Goal: Task Accomplishment & Management: Manage account settings

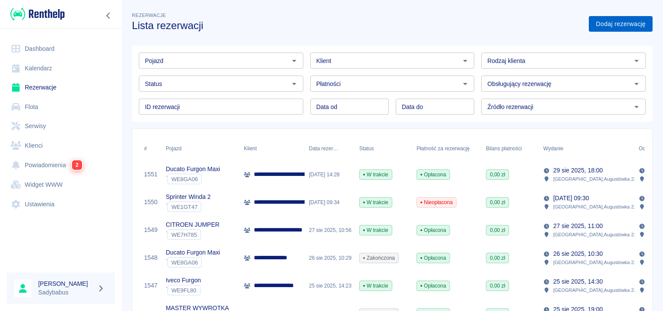
click at [645, 27] on link "Dodaj rezerwację" at bounding box center [621, 24] width 64 height 16
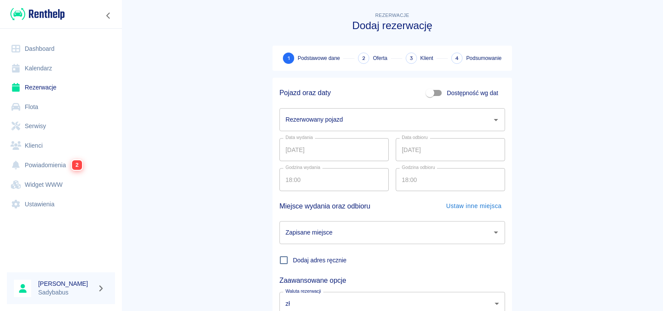
click at [398, 122] on input "Rezerwowany pojazd" at bounding box center [385, 119] width 205 height 15
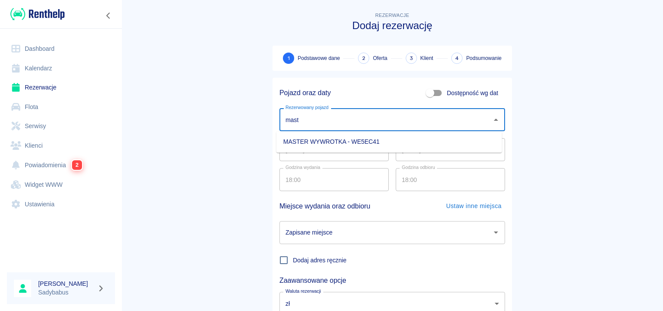
click at [384, 141] on li "MASTER WYWROTKA - WE5EC41" at bounding box center [389, 141] width 226 height 14
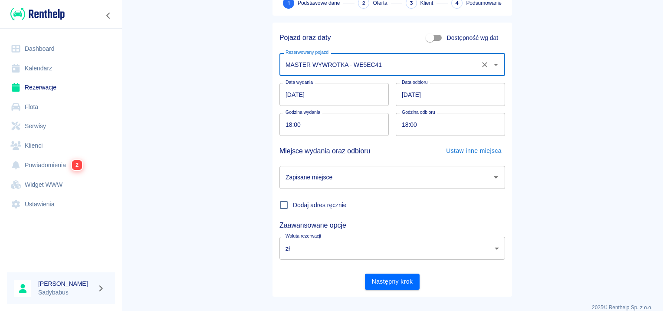
scroll to position [66, 0]
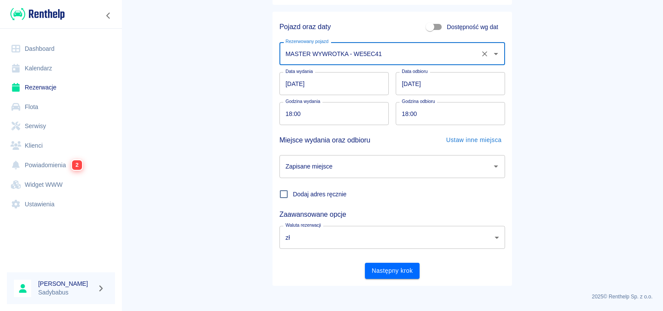
click at [328, 155] on div "Zapisane miejsce" at bounding box center [392, 166] width 226 height 23
type input "MASTER WYWROTKA - WE5EC41"
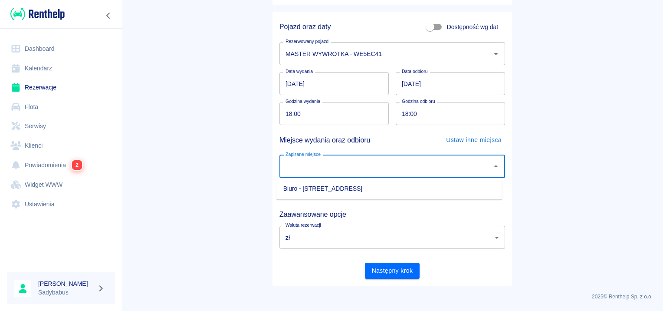
click at [324, 190] on li "Biuro - Warszawa, Augustówka 22A" at bounding box center [389, 188] width 226 height 14
type input "Biuro - Warszawa, Augustówka 22A"
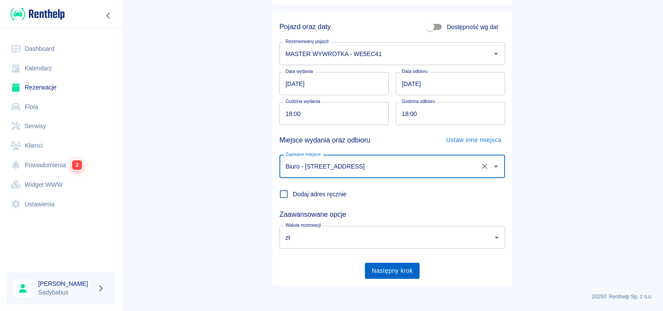
click at [395, 273] on button "Następny krok" at bounding box center [392, 270] width 55 height 16
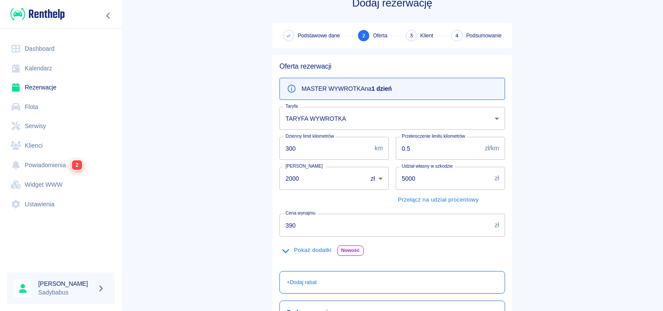
scroll to position [43, 0]
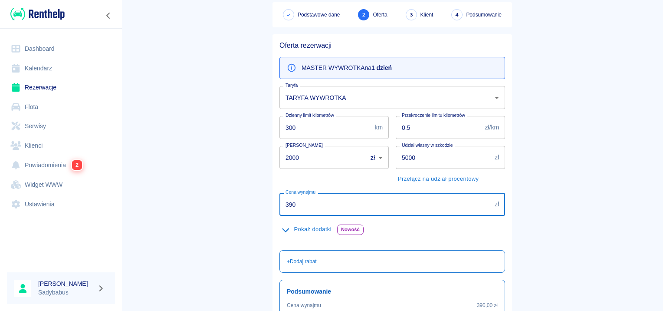
click at [293, 203] on input "390" at bounding box center [385, 204] width 212 height 23
type input "299"
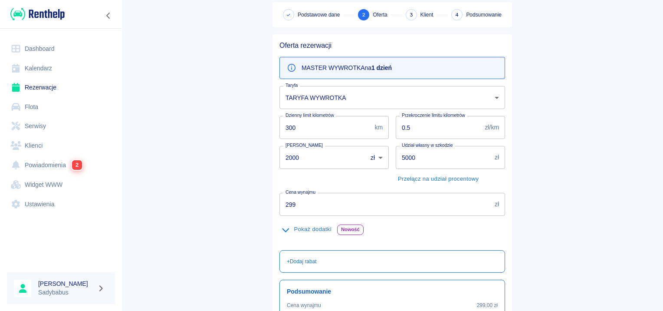
click at [245, 178] on main "Rezerwacje Dodaj rezerwację Podstawowe dane 2 Oferta 3 Klient 4 Podsumowanie Of…" at bounding box center [391, 182] width 541 height 430
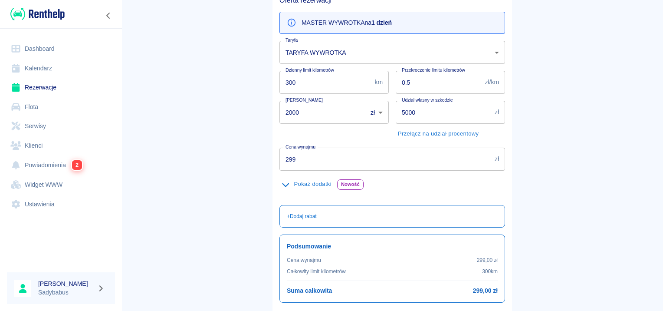
scroll to position [154, 0]
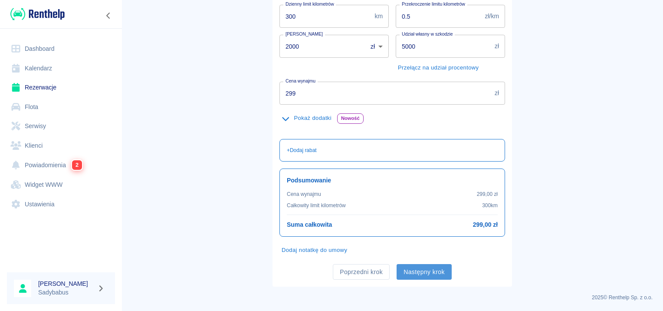
click at [427, 274] on button "Następny krok" at bounding box center [423, 272] width 55 height 16
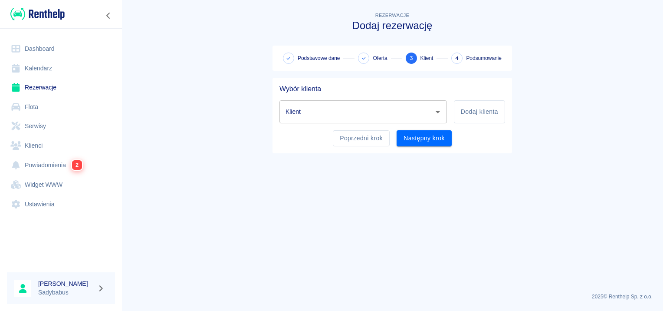
click at [351, 109] on input "Klient" at bounding box center [356, 111] width 147 height 15
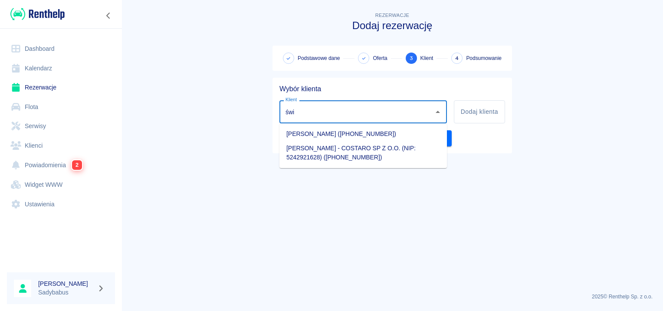
click at [352, 133] on li "DAWID Świerk (+48505051904)" at bounding box center [362, 134] width 167 height 14
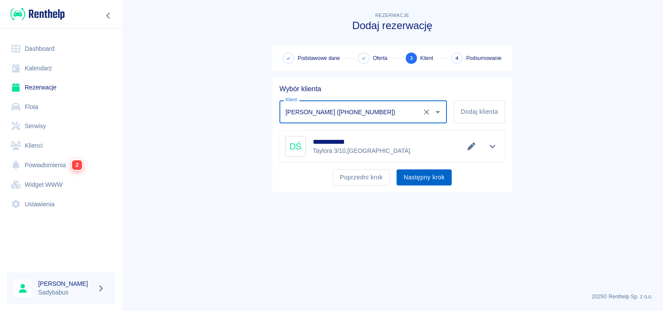
type input "DAWID Świerk (+48505051904)"
click at [422, 175] on button "Następny krok" at bounding box center [423, 177] width 55 height 16
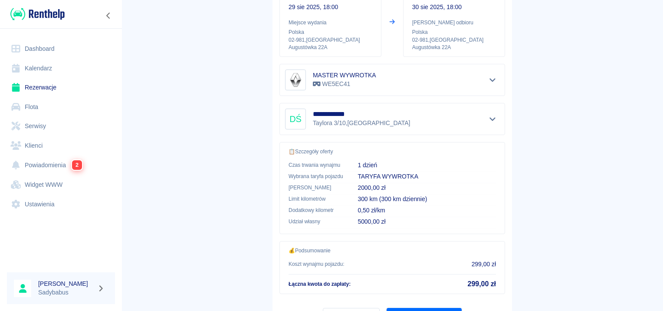
scroll to position [156, 0]
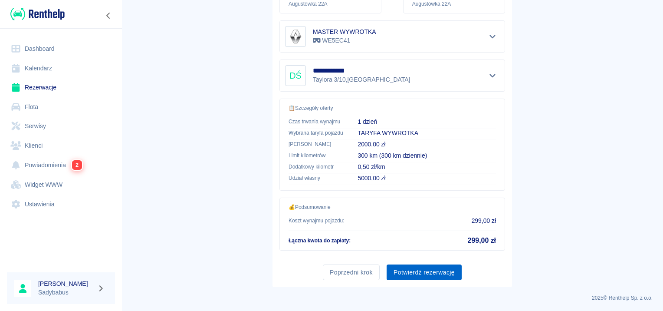
click at [416, 269] on button "Potwierdź rezerwację" at bounding box center [424, 272] width 75 height 16
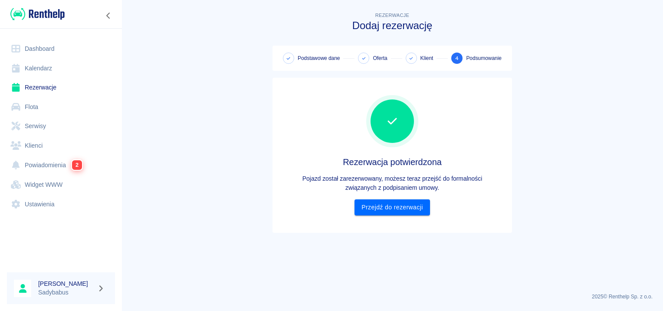
scroll to position [0, 0]
click at [374, 203] on link "Przejdź do rezerwacji" at bounding box center [391, 207] width 75 height 16
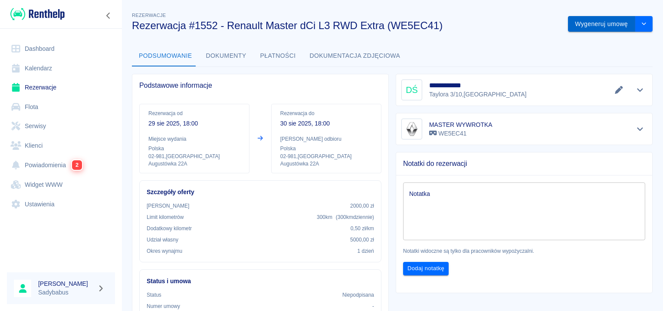
click at [584, 20] on button "Wygeneruj umowę" at bounding box center [601, 24] width 67 height 16
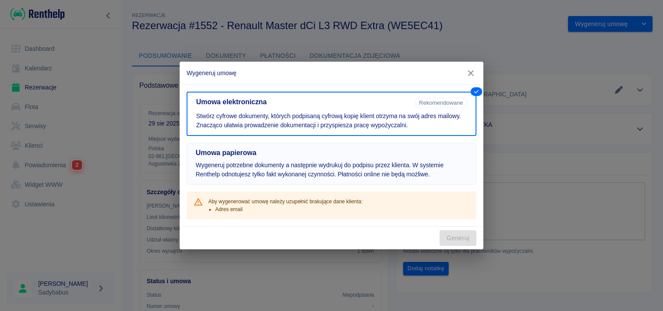
click at [337, 161] on p "Wygeneruj potrzebne dokumenty a następnie wydrukuj do podpisu przez klienta. W …" at bounding box center [332, 170] width 272 height 18
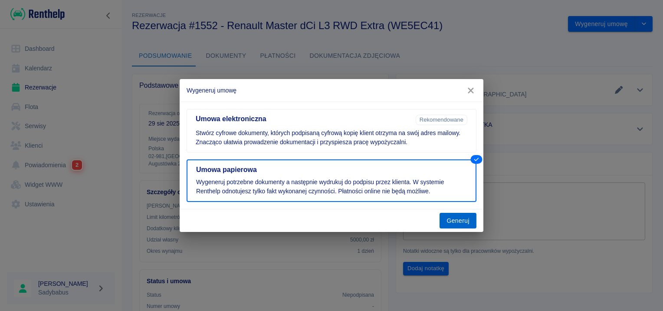
click at [457, 221] on button "Generuj" at bounding box center [457, 221] width 37 height 16
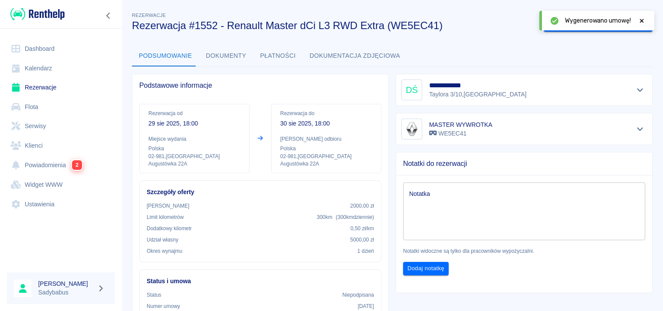
click at [641, 20] on icon at bounding box center [642, 21] width 4 height 4
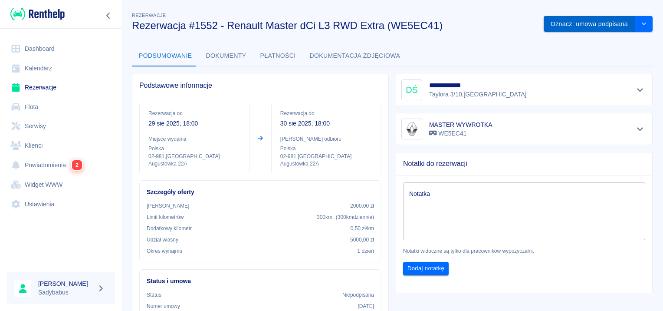
click at [583, 21] on button "Oznacz: umowa podpisana" at bounding box center [590, 24] width 92 height 16
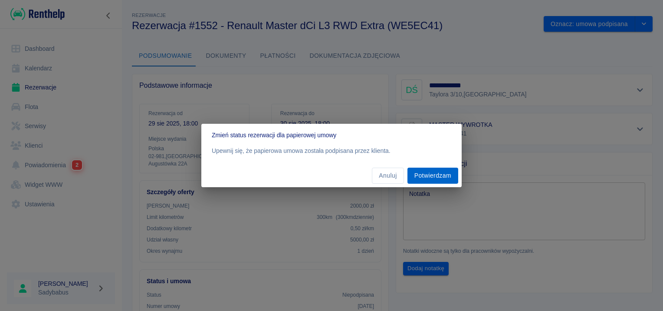
click at [427, 176] on button "Potwierdzam" at bounding box center [432, 175] width 51 height 16
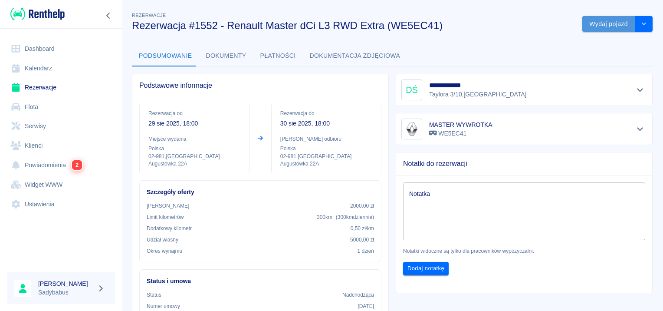
click at [593, 22] on button "Wydaj pojazd" at bounding box center [608, 24] width 53 height 16
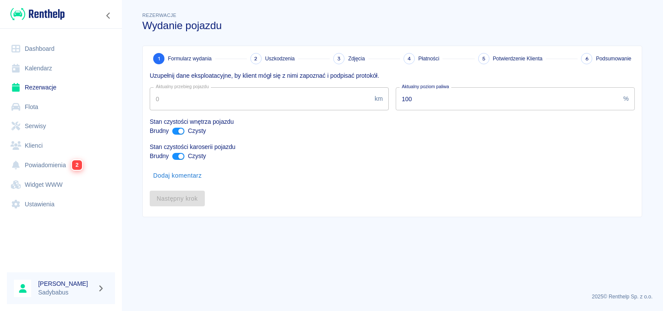
type input "117147"
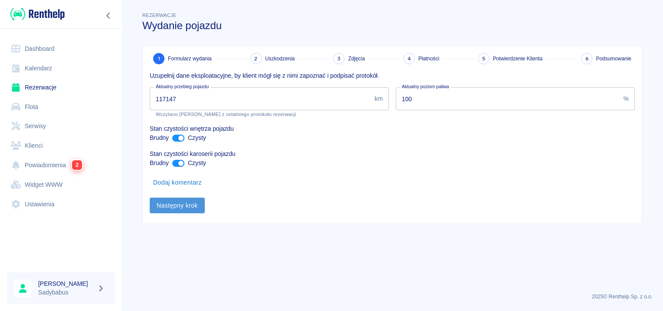
click at [195, 204] on button "Następny krok" at bounding box center [177, 205] width 55 height 16
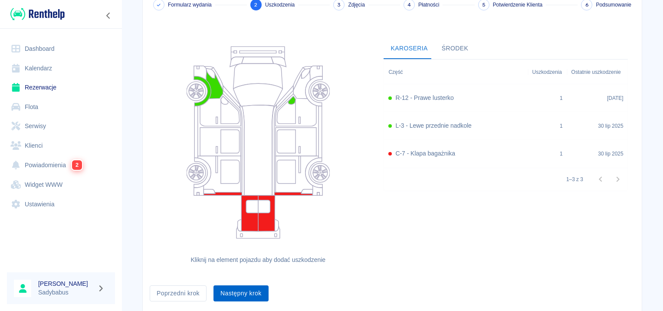
scroll to position [80, 0]
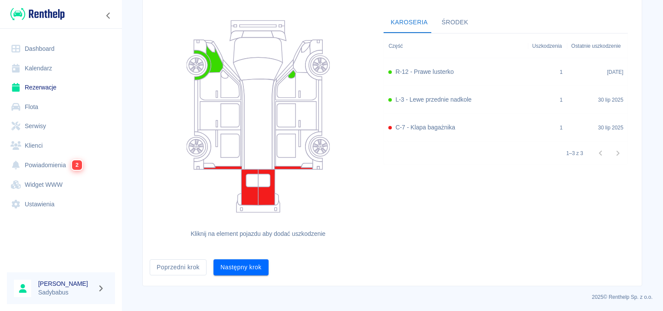
click at [249, 282] on div "Formularz wydania 2 Uszkodzenia 3 Zdjęcia 4 Płatności 5 Potwierdzenie Klienta 6…" at bounding box center [392, 125] width 499 height 319
click at [257, 263] on button "Następny krok" at bounding box center [240, 267] width 55 height 16
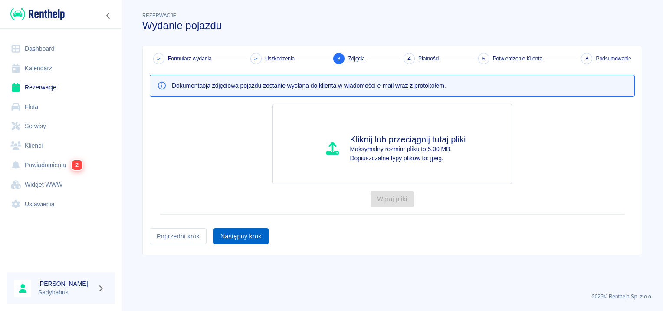
click at [246, 239] on button "Następny krok" at bounding box center [240, 236] width 55 height 16
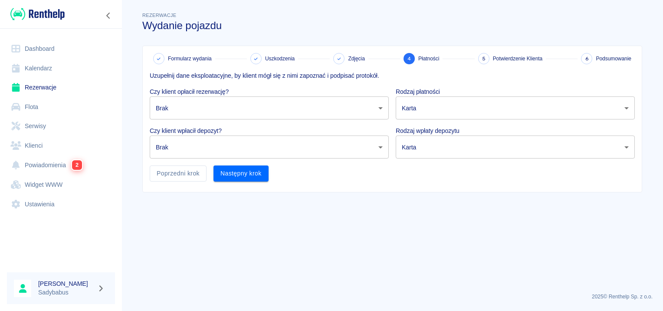
click at [206, 114] on body "Używamy plików Cookies, by zapewnić Ci najlepsze możliwe doświadczenie. Aby dow…" at bounding box center [331, 155] width 663 height 311
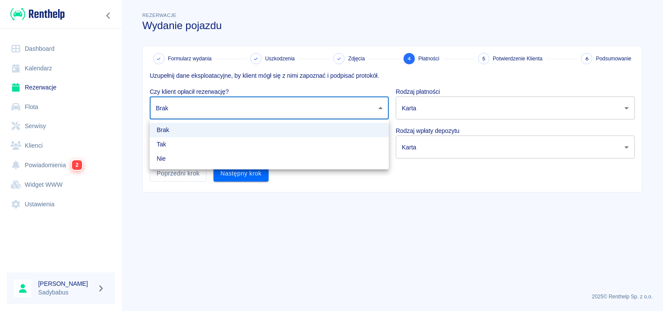
click at [200, 138] on li "Tak" at bounding box center [269, 144] width 239 height 14
type input "true"
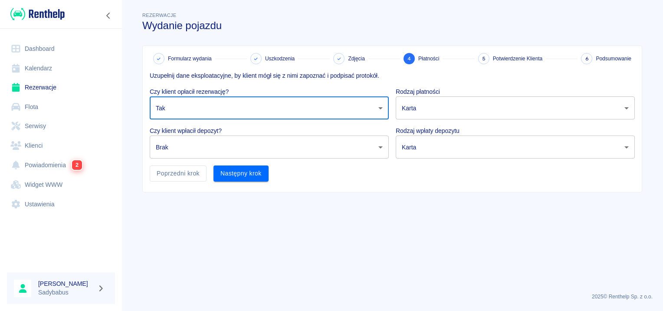
click at [203, 140] on body "Używamy plików Cookies, by zapewnić Ci najlepsze możliwe doświadczenie. Aby dow…" at bounding box center [331, 155] width 663 height 311
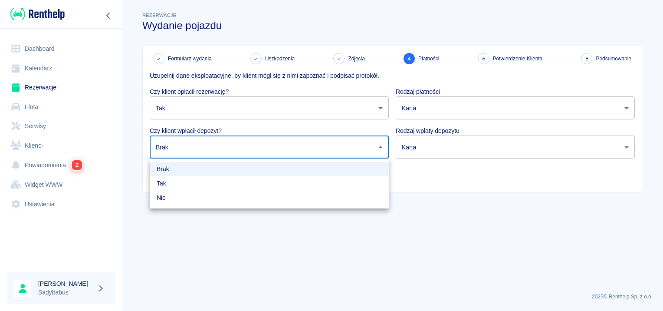
click at [195, 188] on li "Tak" at bounding box center [269, 183] width 239 height 14
type input "true"
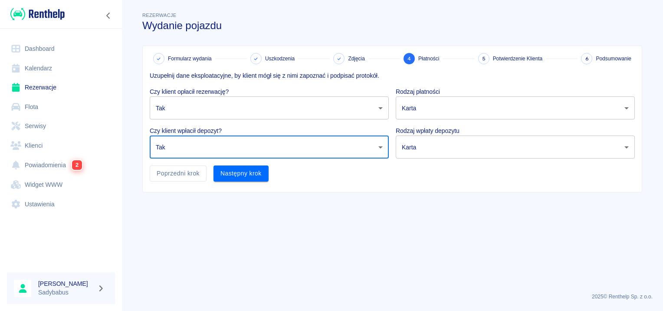
click at [418, 101] on body "Używamy plików Cookies, by zapewnić Ci najlepsze możliwe doświadczenie. Aby dow…" at bounding box center [331, 155] width 663 height 311
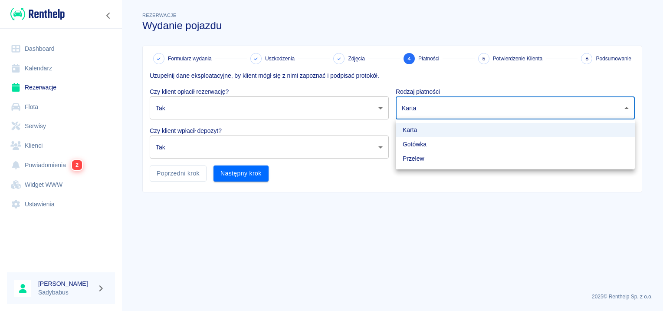
click at [423, 143] on li "Gotówka" at bounding box center [515, 144] width 239 height 14
type input "cash"
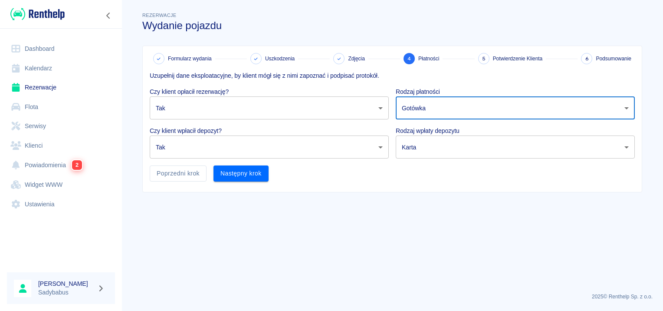
click at [423, 144] on body "Używamy plików Cookies, by zapewnić Ci najlepsze możliwe doświadczenie. Aby dow…" at bounding box center [331, 155] width 663 height 311
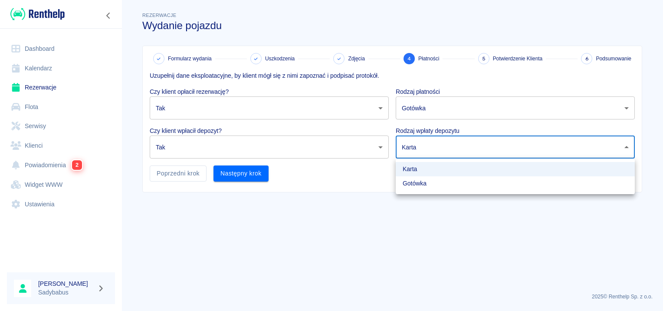
click at [418, 183] on li "Gotówka" at bounding box center [515, 183] width 239 height 14
type input "cash"
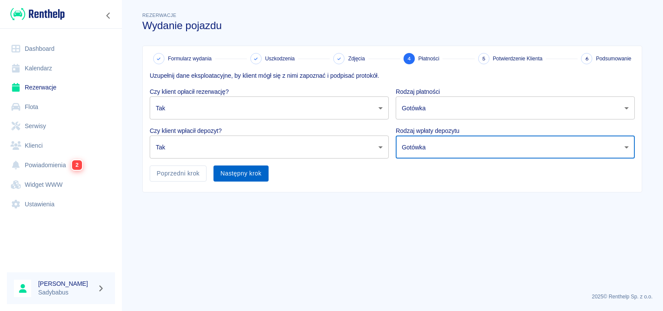
click at [246, 174] on button "Następny krok" at bounding box center [240, 173] width 55 height 16
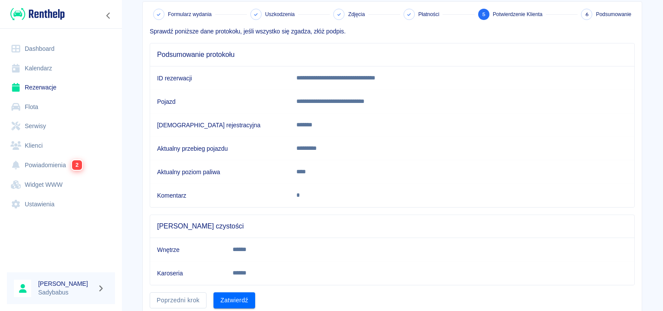
scroll to position [76, 0]
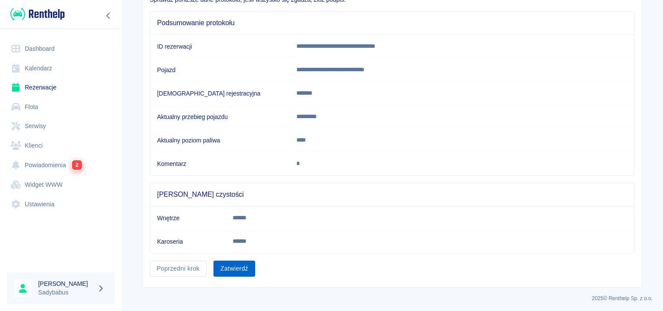
click at [222, 270] on button "Zatwierdź" at bounding box center [234, 268] width 42 height 16
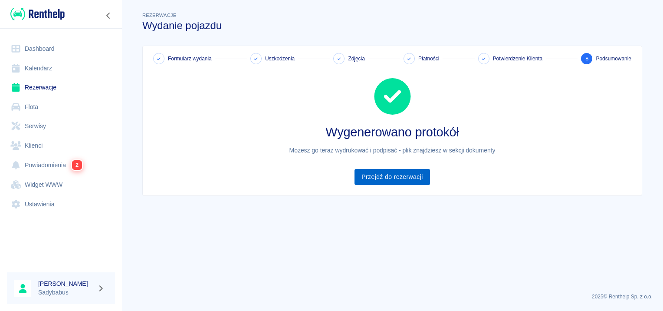
click at [380, 175] on link "Przejdź do rezerwacji" at bounding box center [391, 177] width 75 height 16
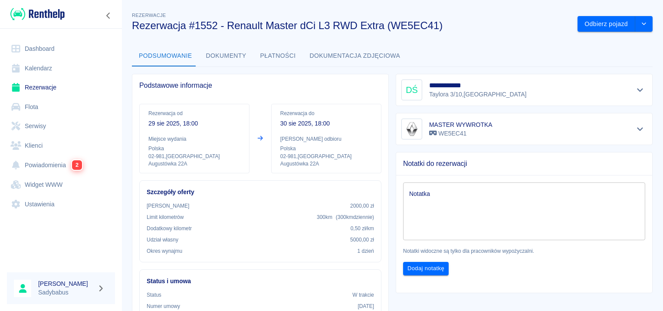
click at [242, 57] on button "Dokumenty" at bounding box center [226, 56] width 54 height 21
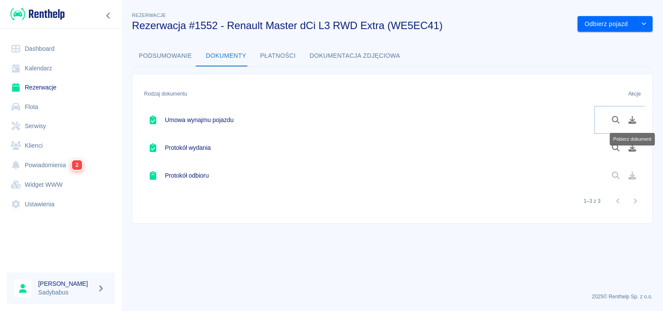
click at [633, 121] on icon "Pobierz dokument" at bounding box center [632, 120] width 10 height 8
click at [632, 149] on icon "Pobierz dokument" at bounding box center [633, 148] width 8 height 8
